Goal: Check status: Check status

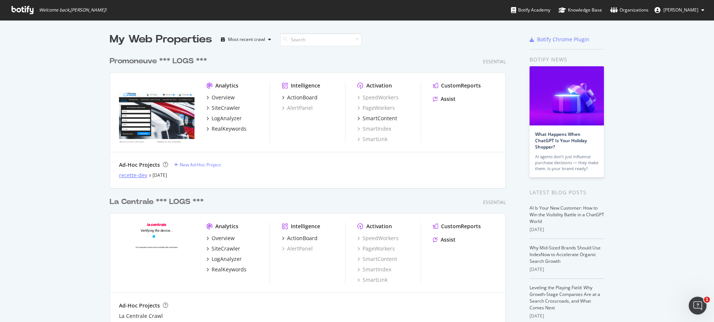
click at [128, 176] on div "recette-dev" at bounding box center [133, 175] width 28 height 7
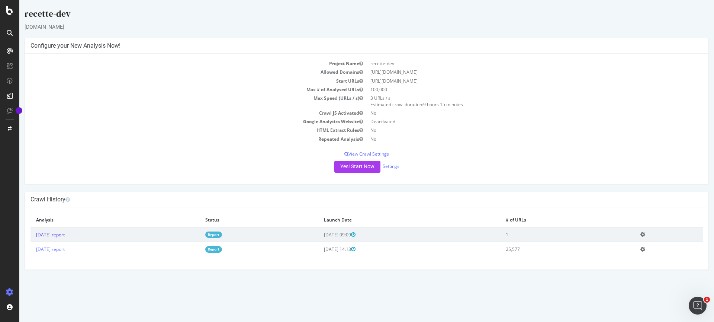
click at [52, 236] on link "[DATE] report" at bounding box center [50, 234] width 29 height 6
